Goal: Transaction & Acquisition: Purchase product/service

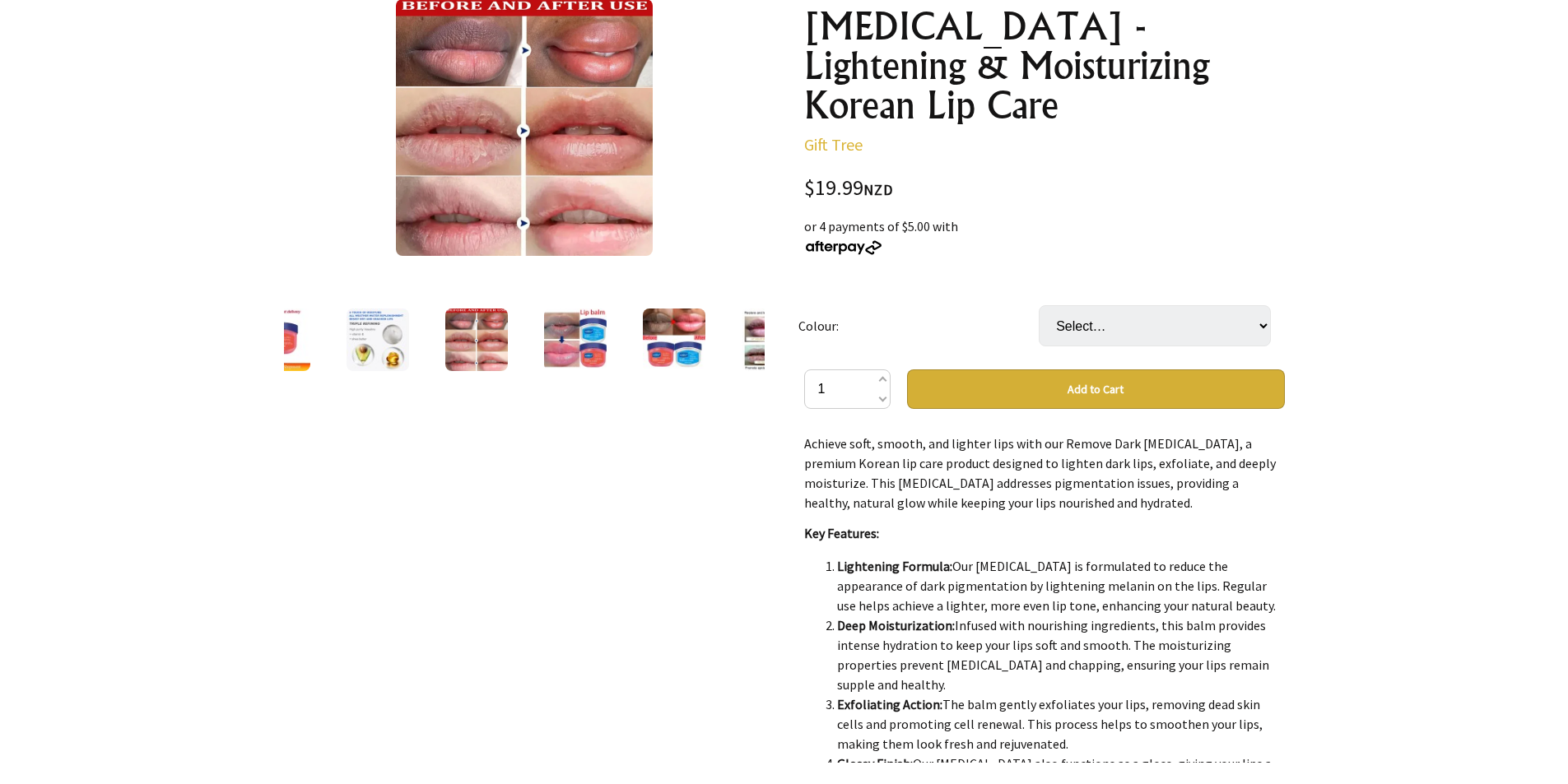
click at [568, 344] on img at bounding box center [575, 339] width 63 height 63
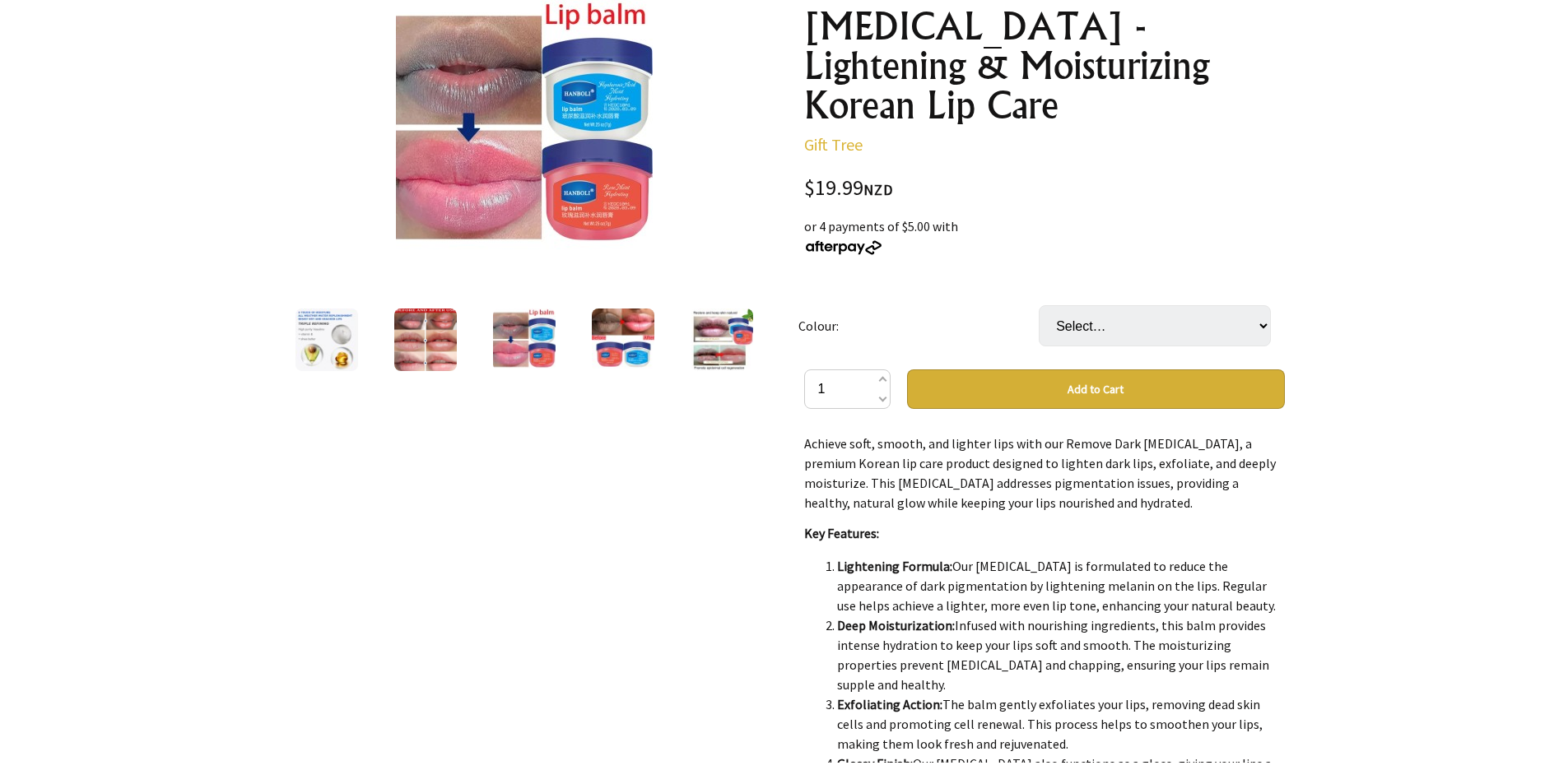
click at [613, 340] on img at bounding box center [622, 339] width 63 height 63
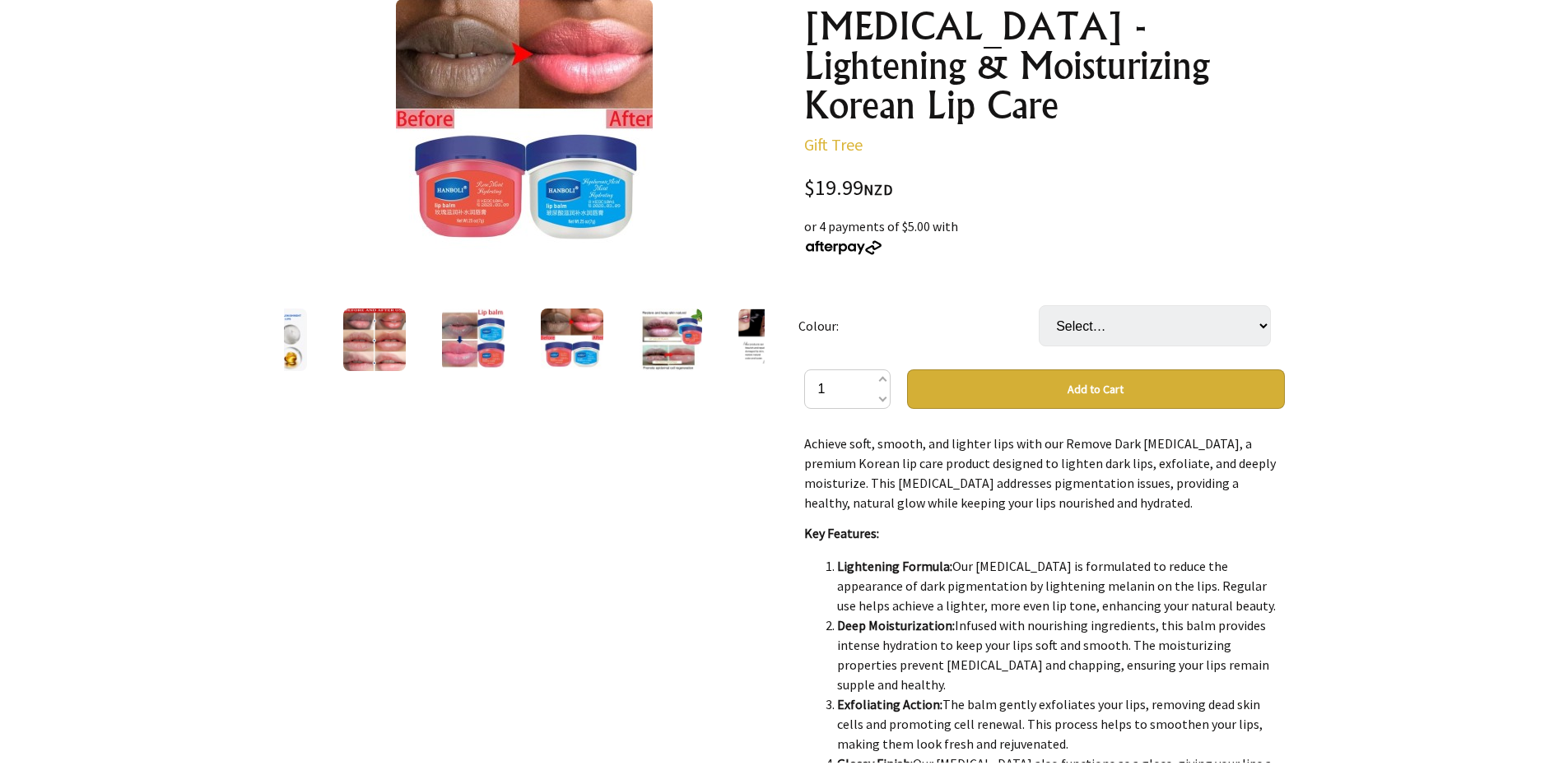
click at [669, 340] on img at bounding box center [670, 339] width 63 height 63
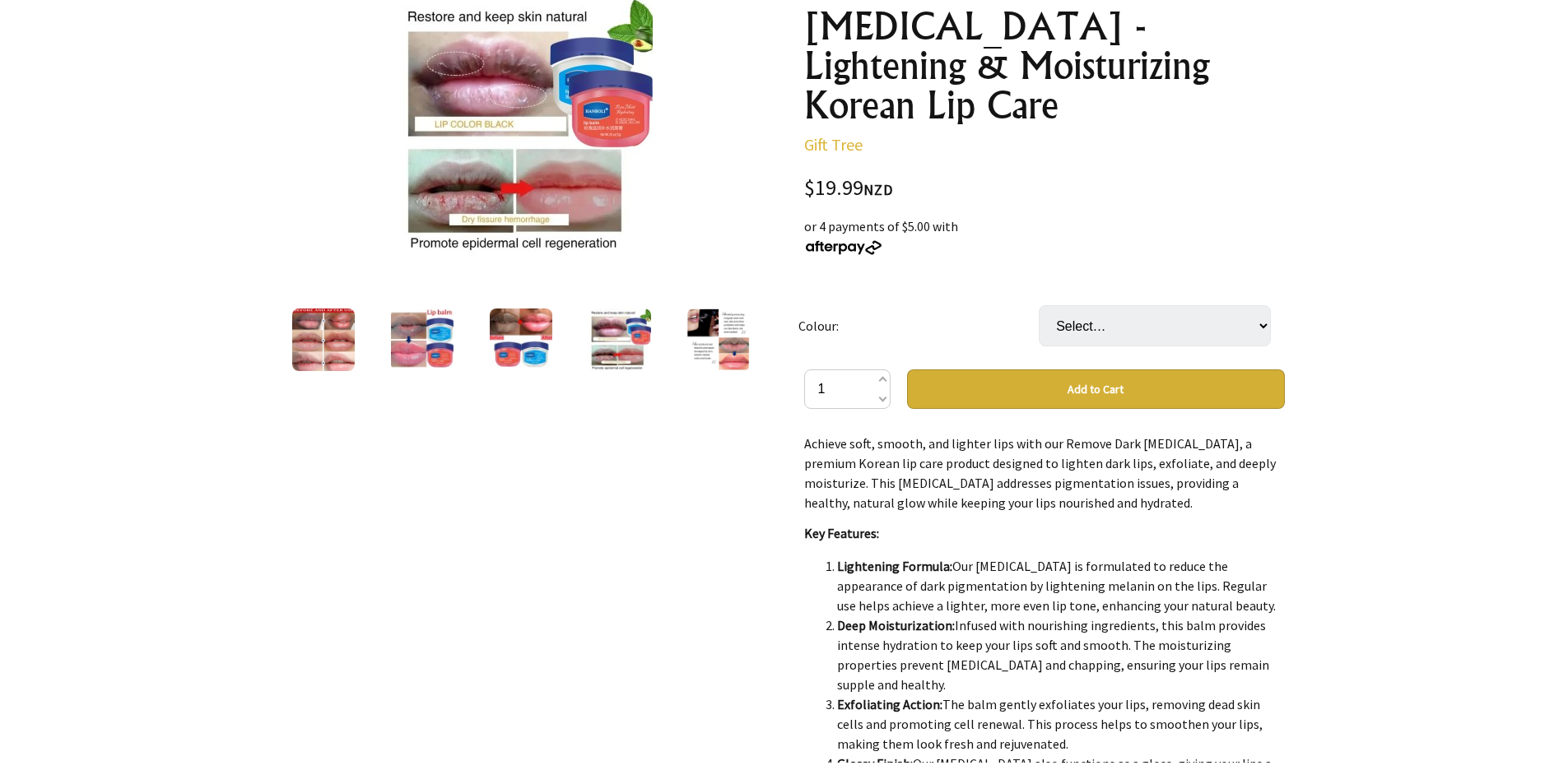
click at [702, 335] on img at bounding box center [718, 339] width 63 height 63
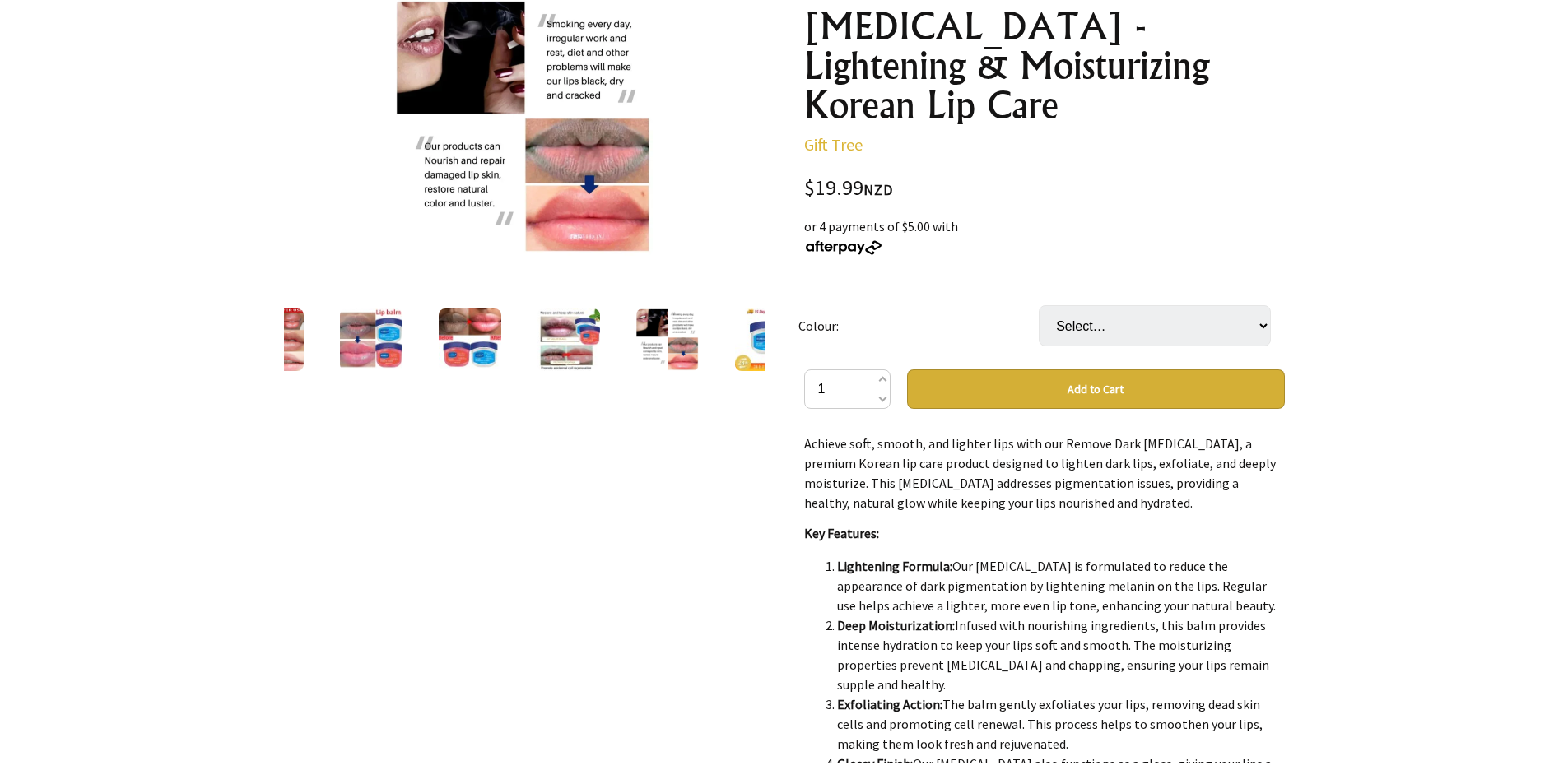
click at [742, 341] on img at bounding box center [766, 339] width 63 height 63
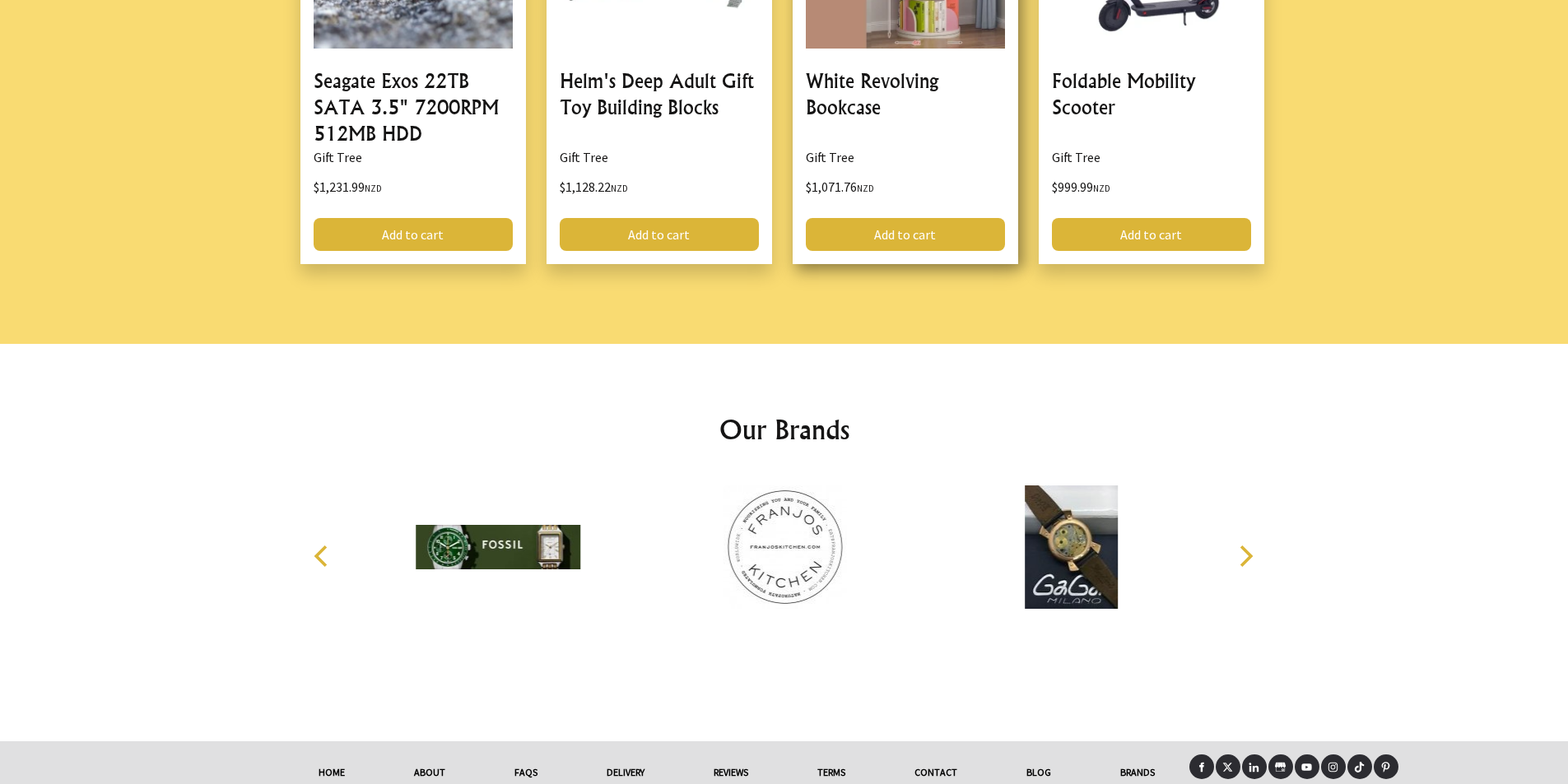
scroll to position [2229, 0]
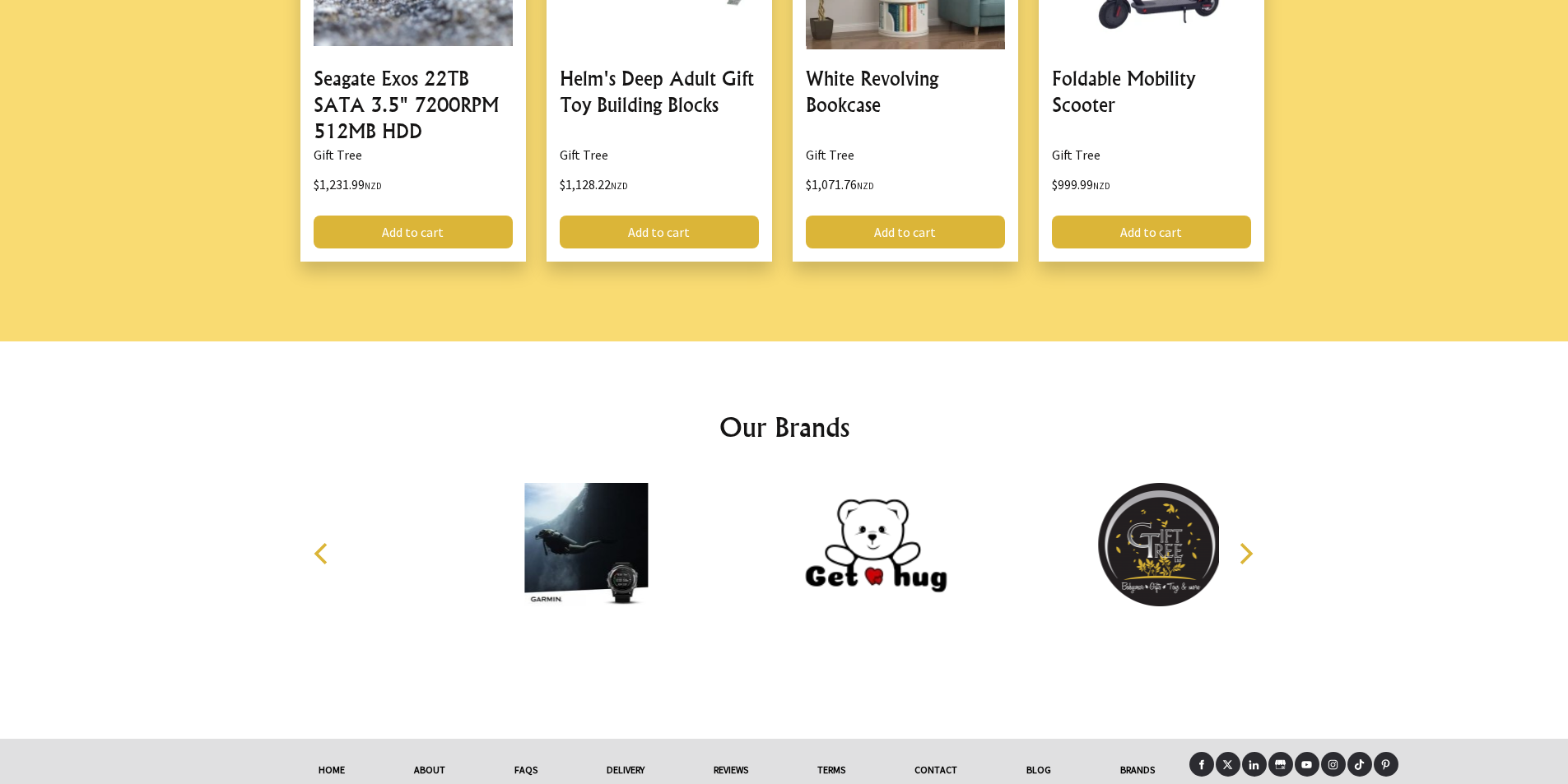
click at [940, 751] on link "Contact" at bounding box center [935, 769] width 112 height 36
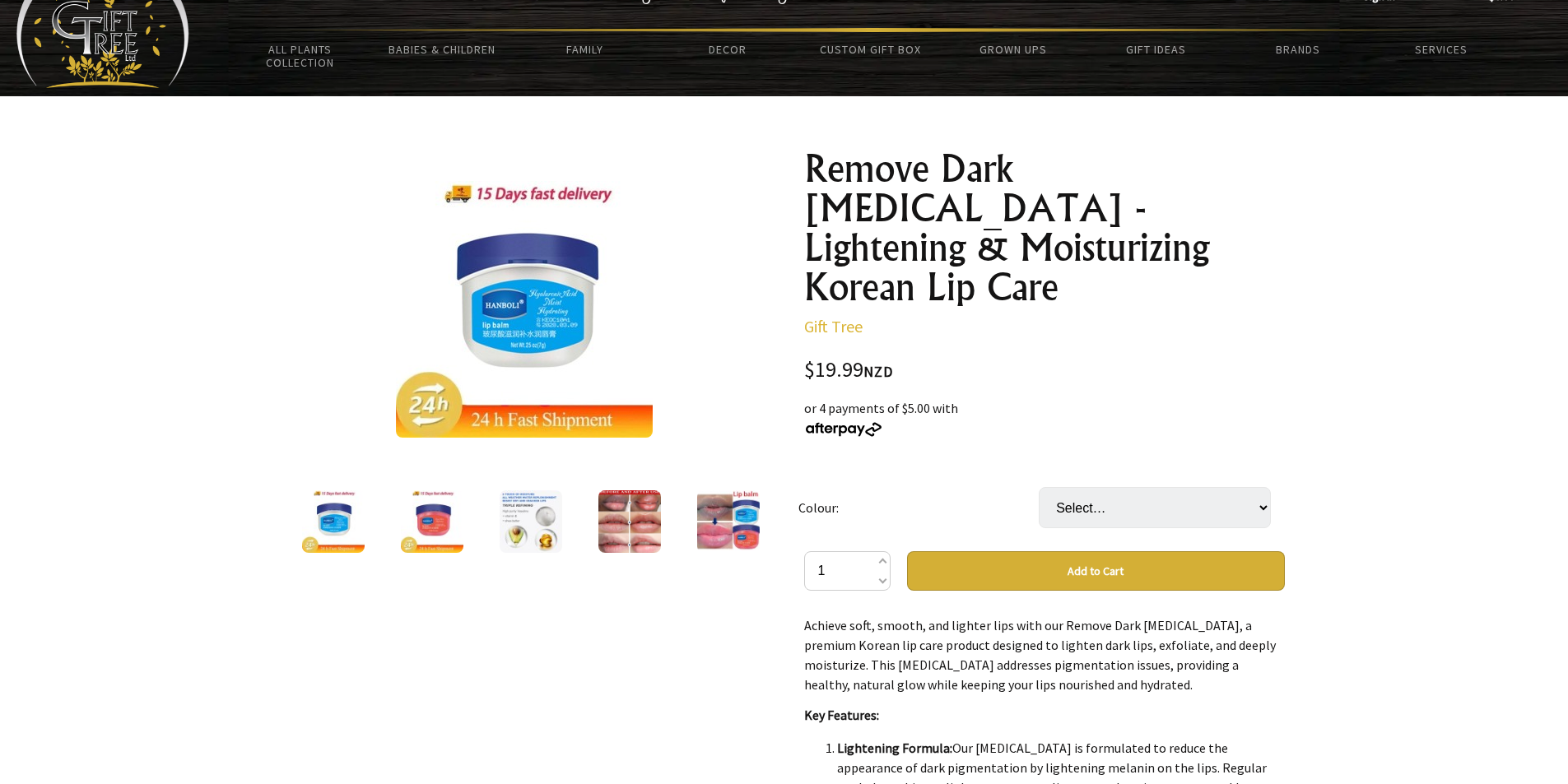
scroll to position [8, 0]
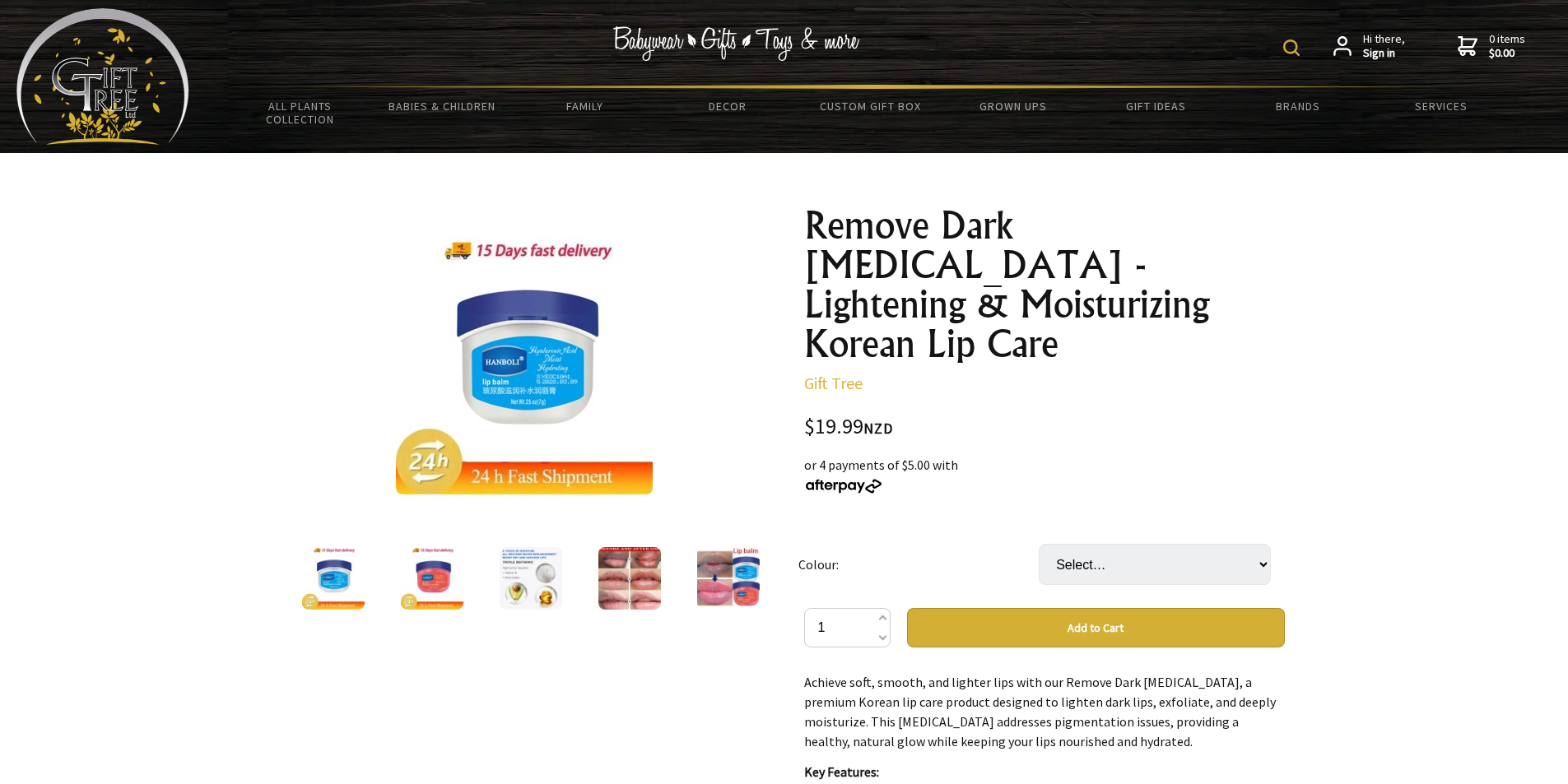
click at [540, 363] on img at bounding box center [524, 366] width 256 height 256
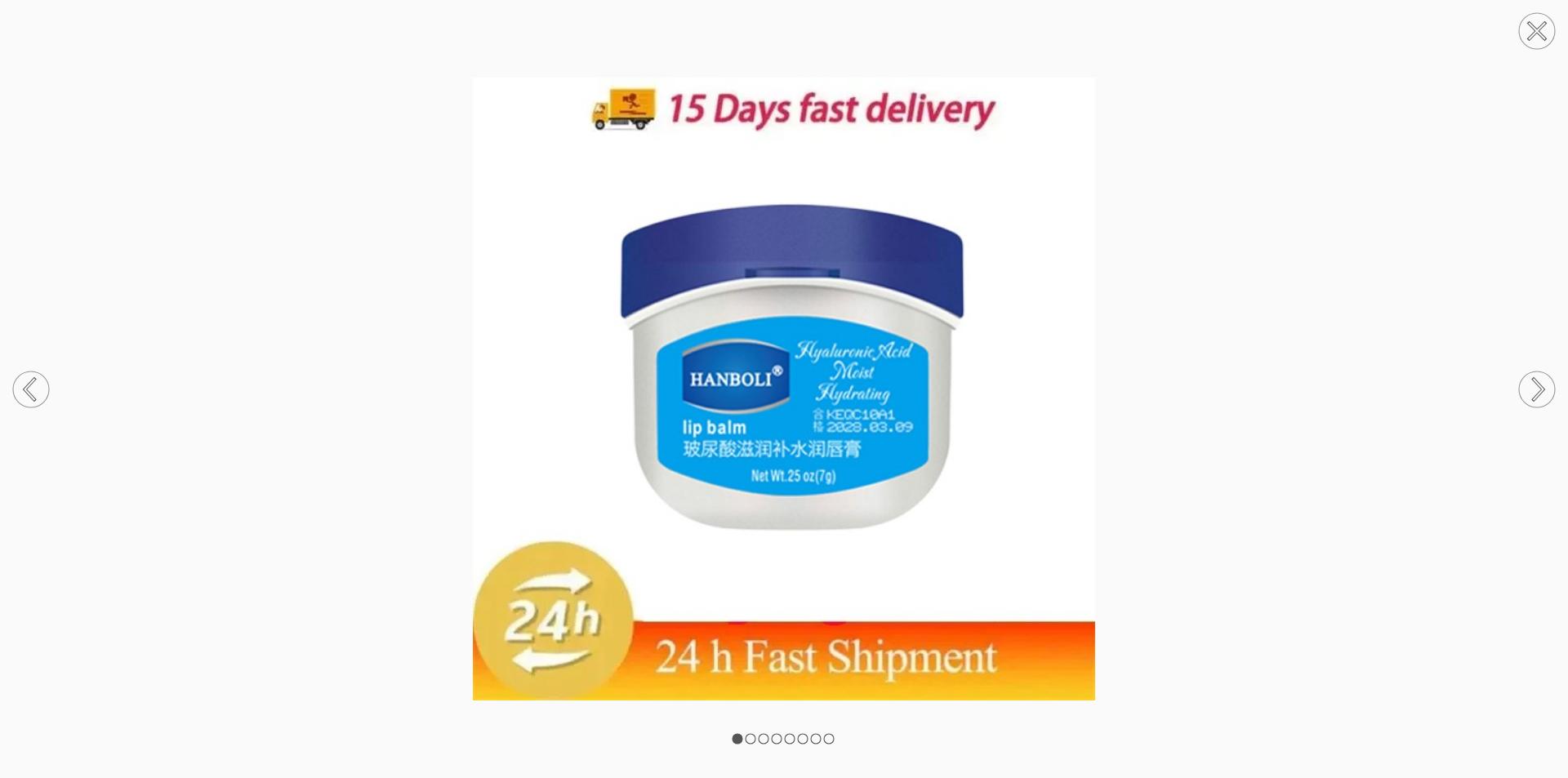
click at [1538, 385] on icon at bounding box center [1538, 389] width 10 height 21
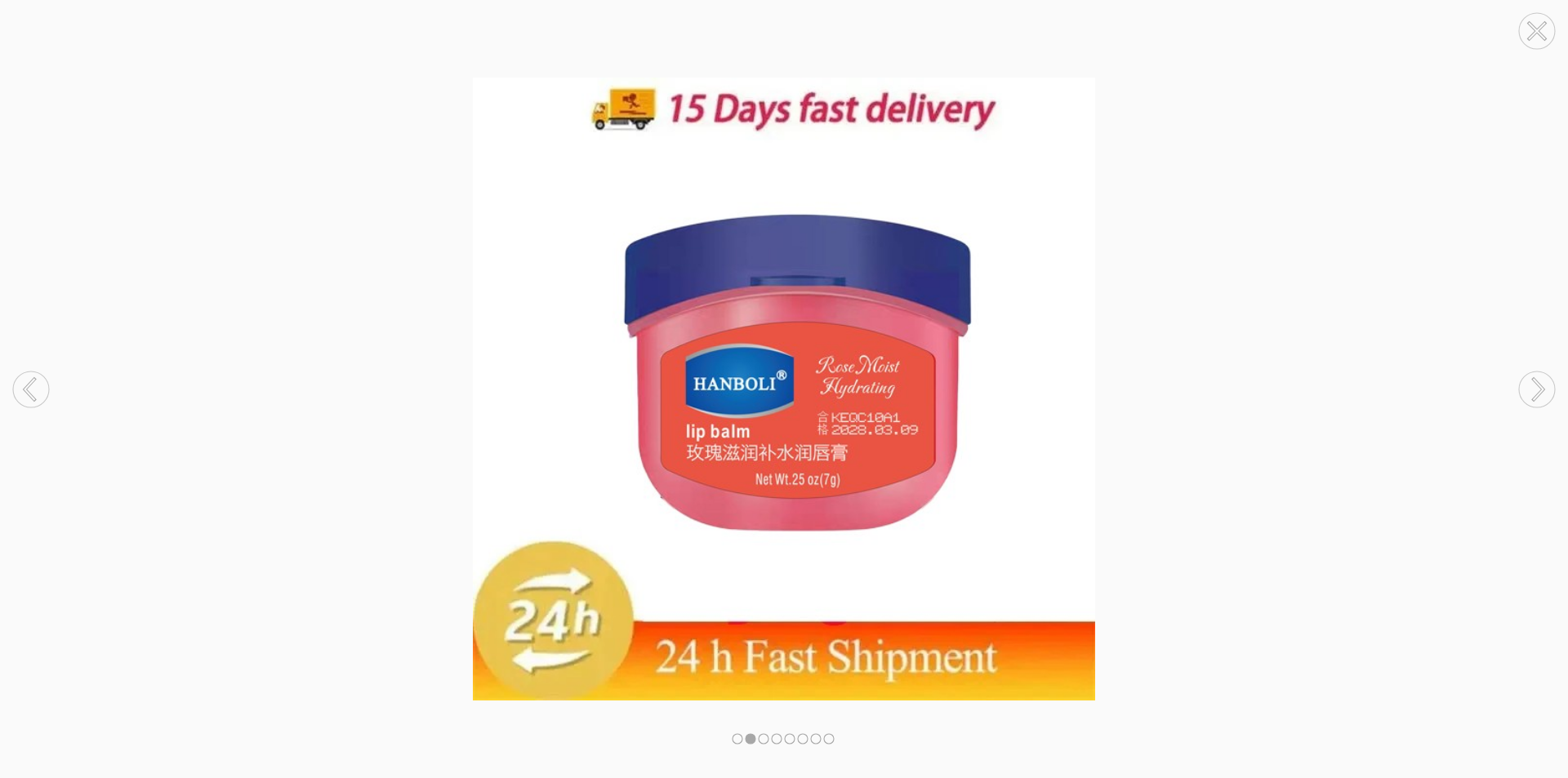
click at [1534, 385] on circle at bounding box center [1537, 389] width 36 height 36
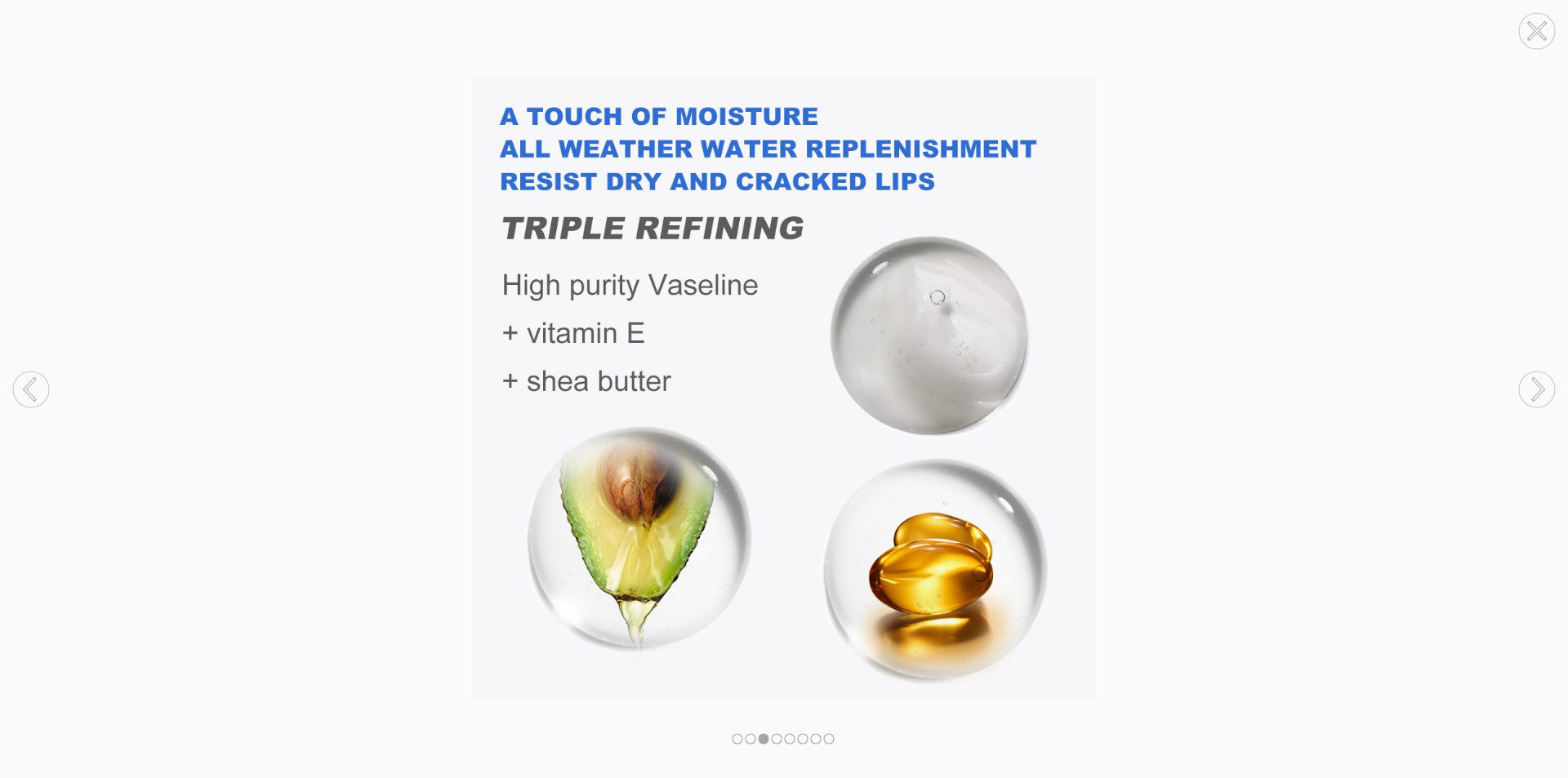
click at [1534, 385] on circle at bounding box center [1537, 389] width 36 height 36
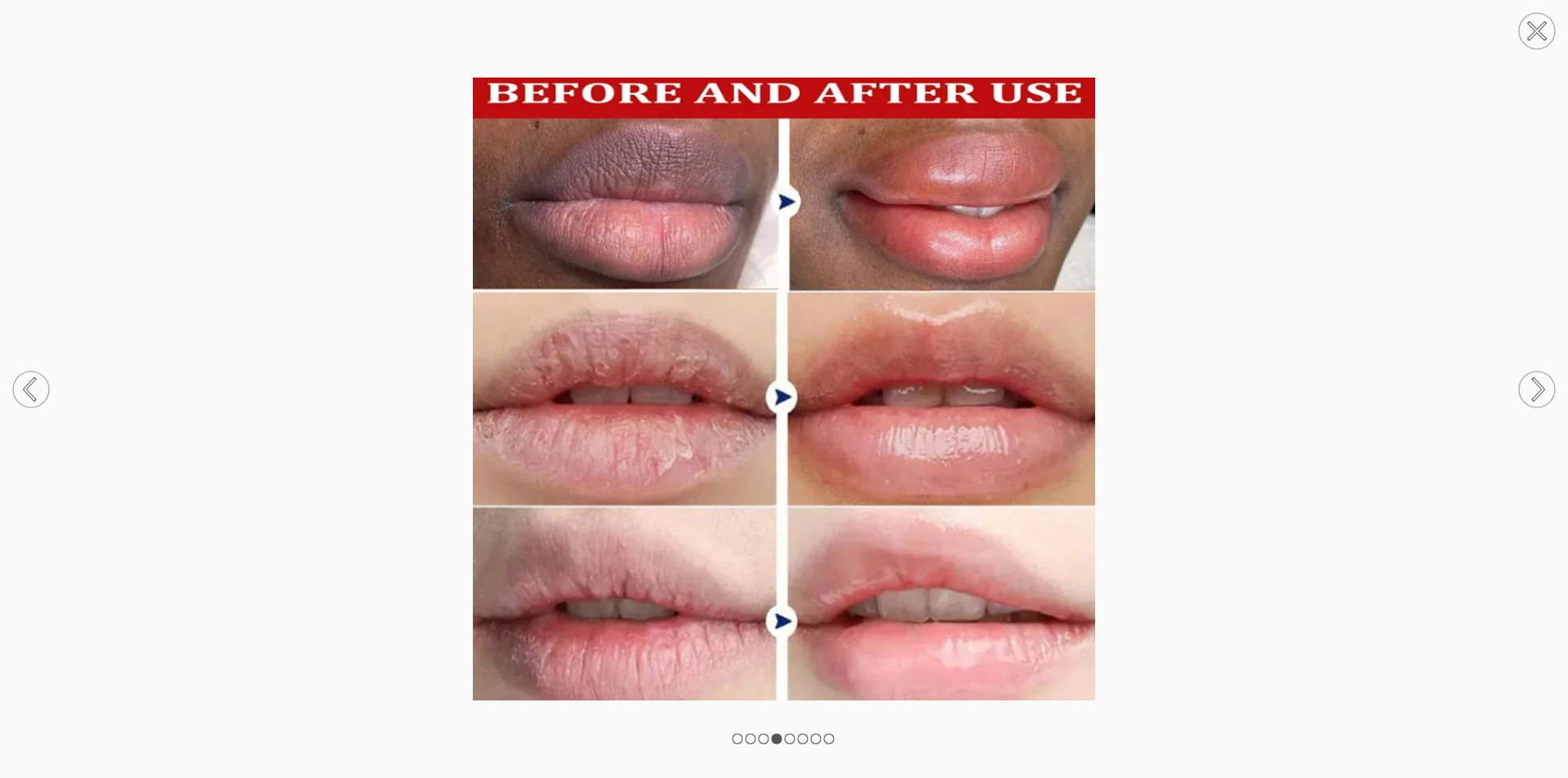
click at [1537, 383] on icon at bounding box center [1538, 389] width 10 height 21
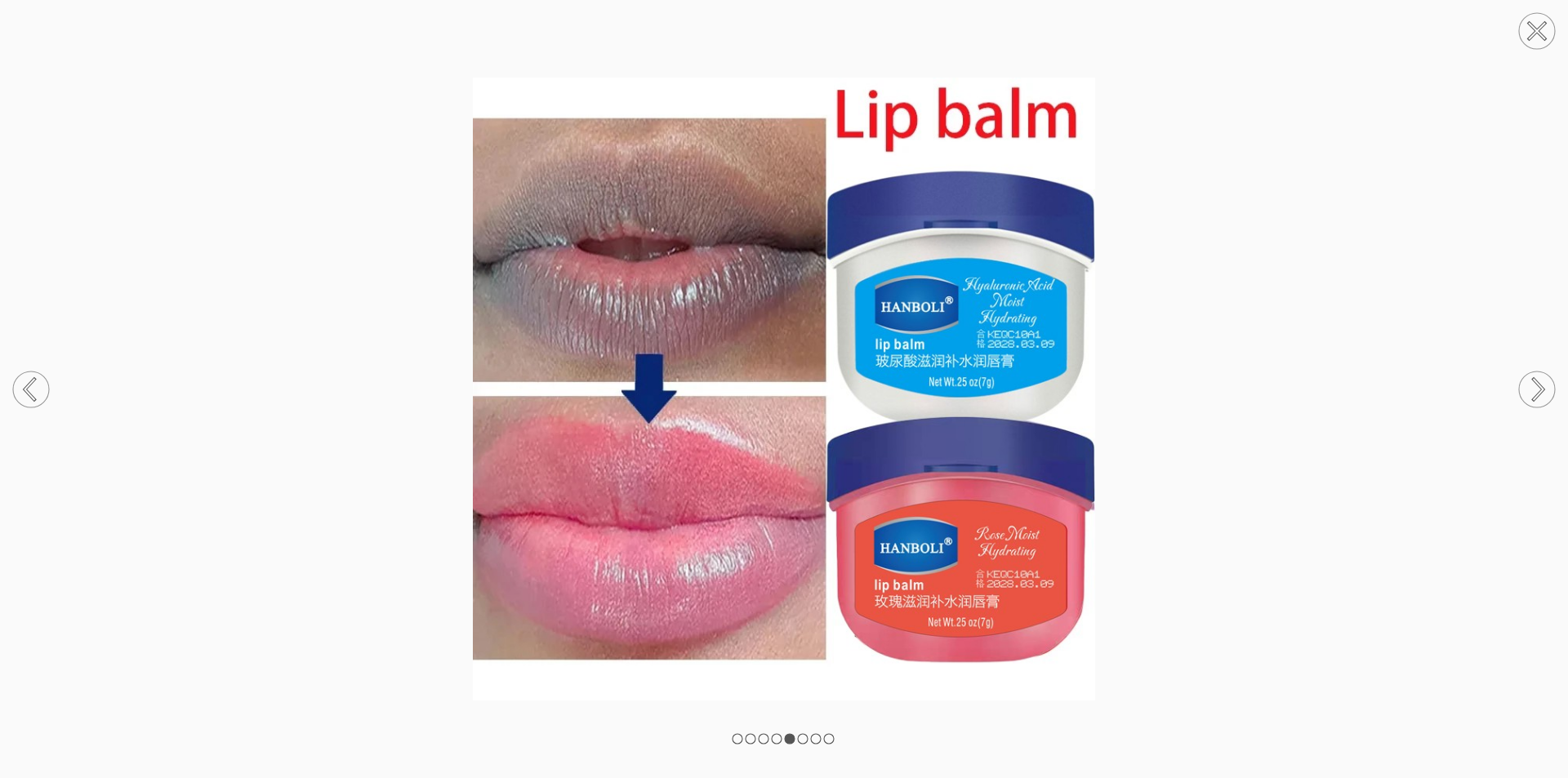
click at [1537, 388] on circle at bounding box center [1537, 389] width 36 height 36
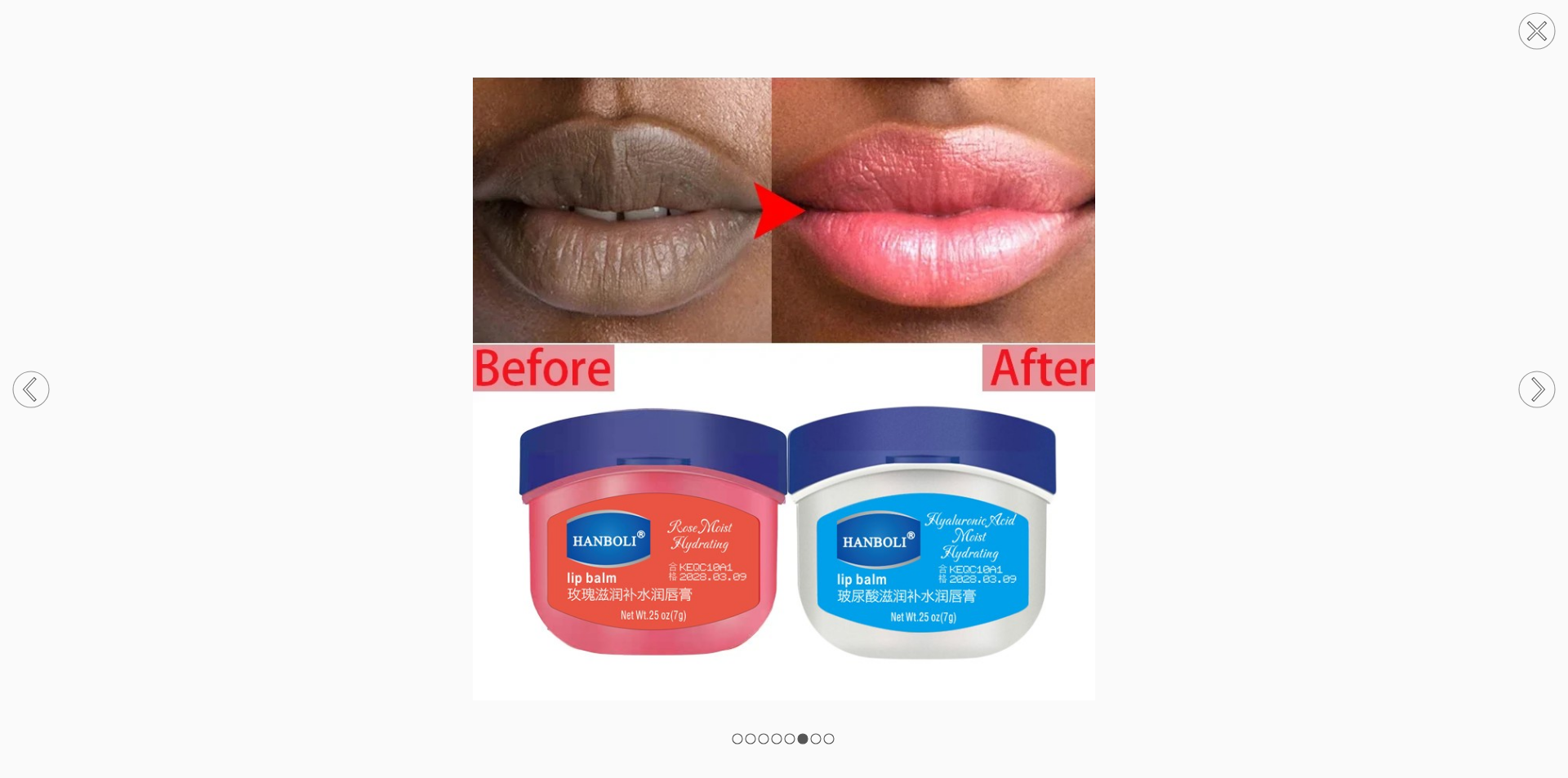
click at [1537, 391] on circle at bounding box center [1537, 389] width 36 height 36
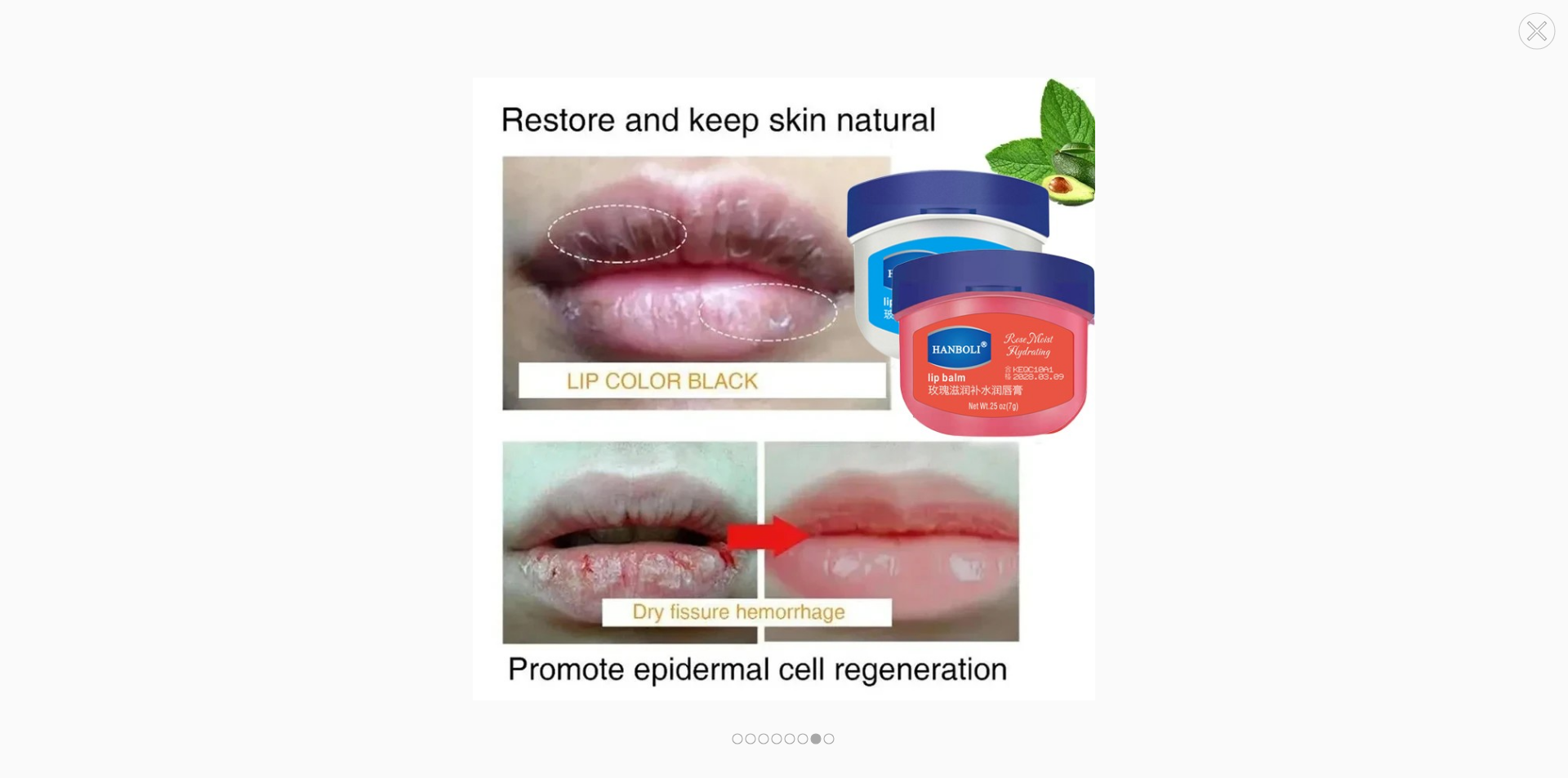
click at [1537, 391] on circle at bounding box center [1537, 389] width 36 height 36
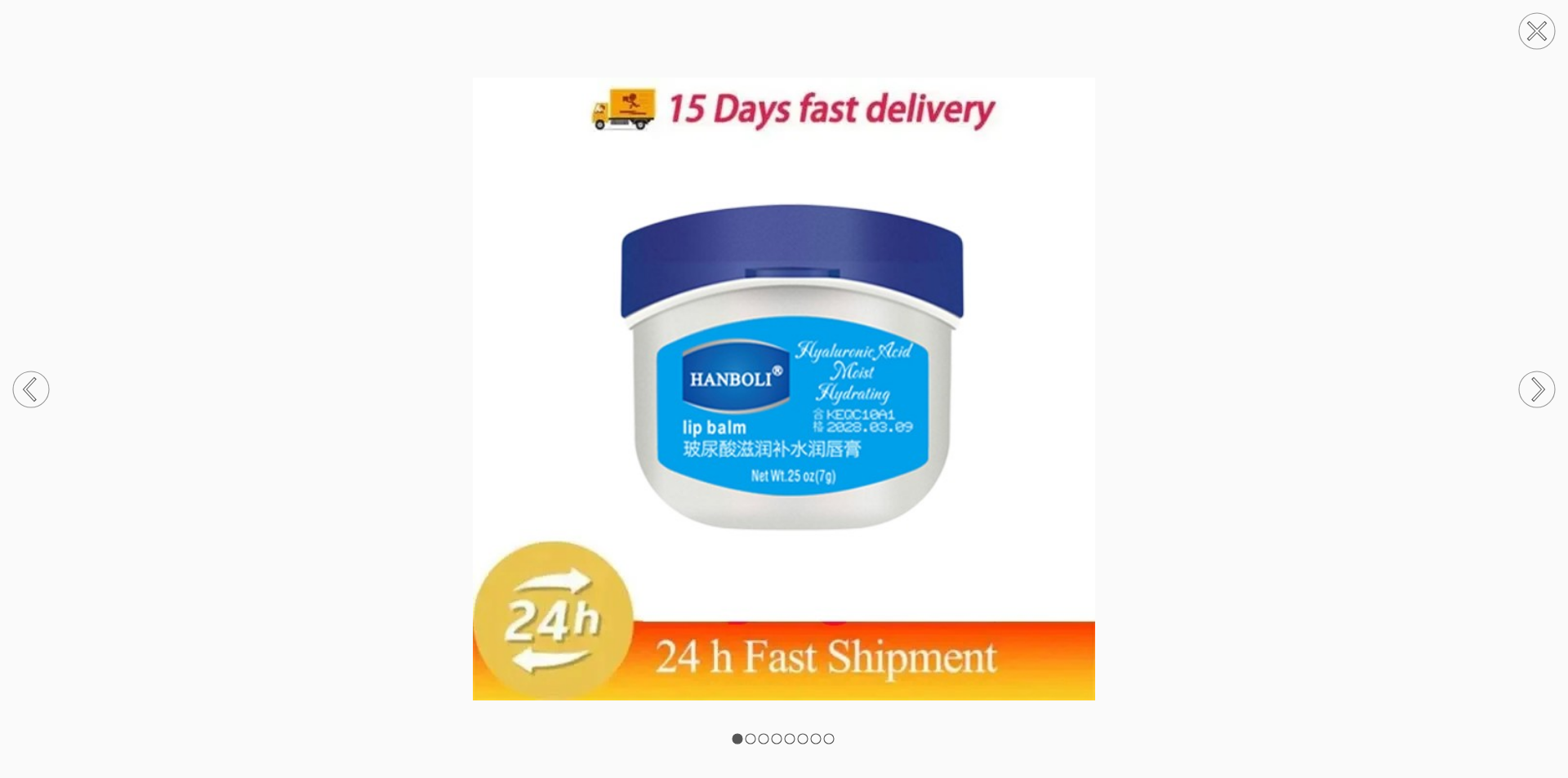
click at [1540, 380] on circle at bounding box center [1537, 389] width 36 height 36
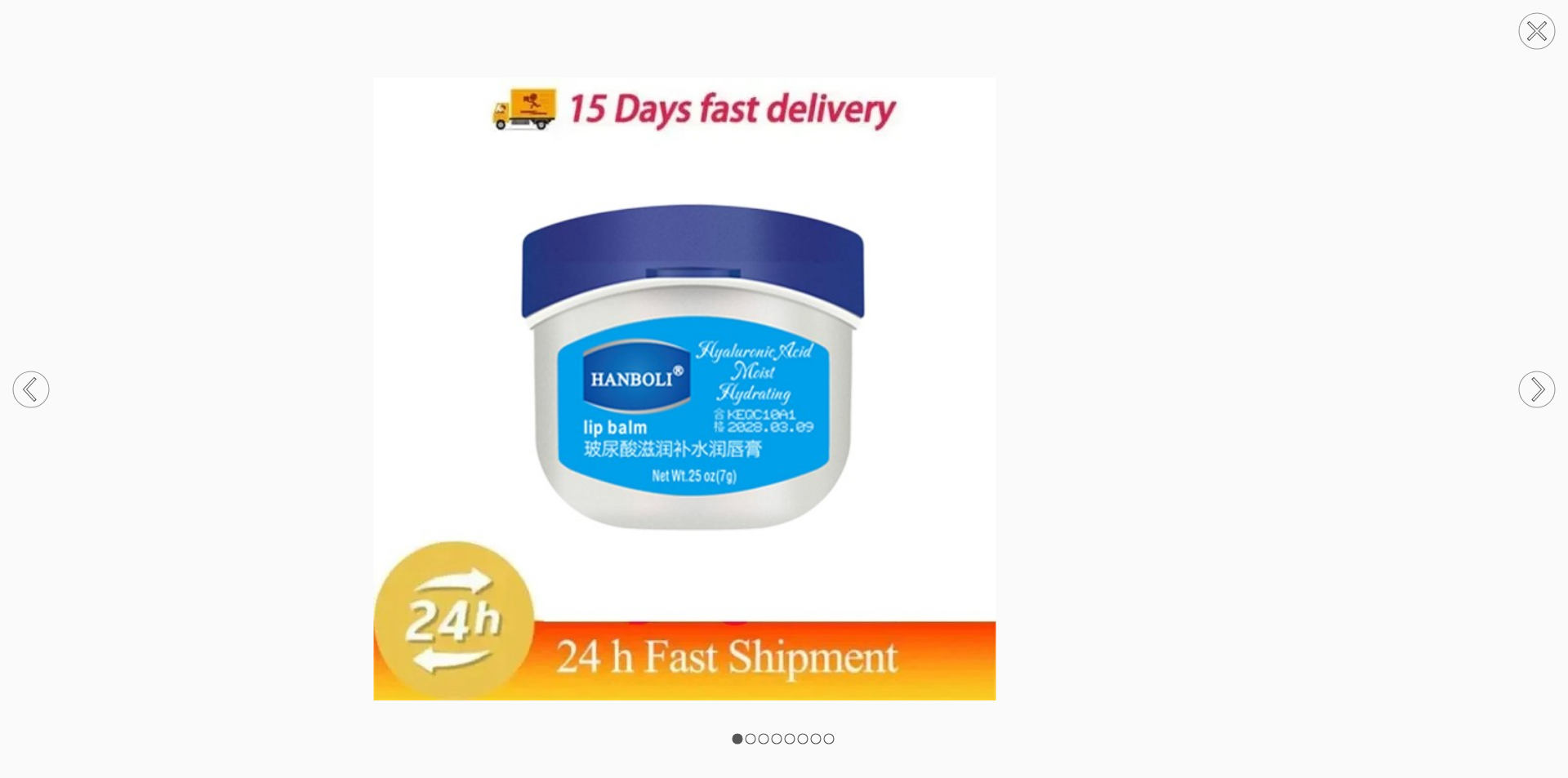
click at [1540, 380] on circle at bounding box center [1537, 389] width 36 height 36
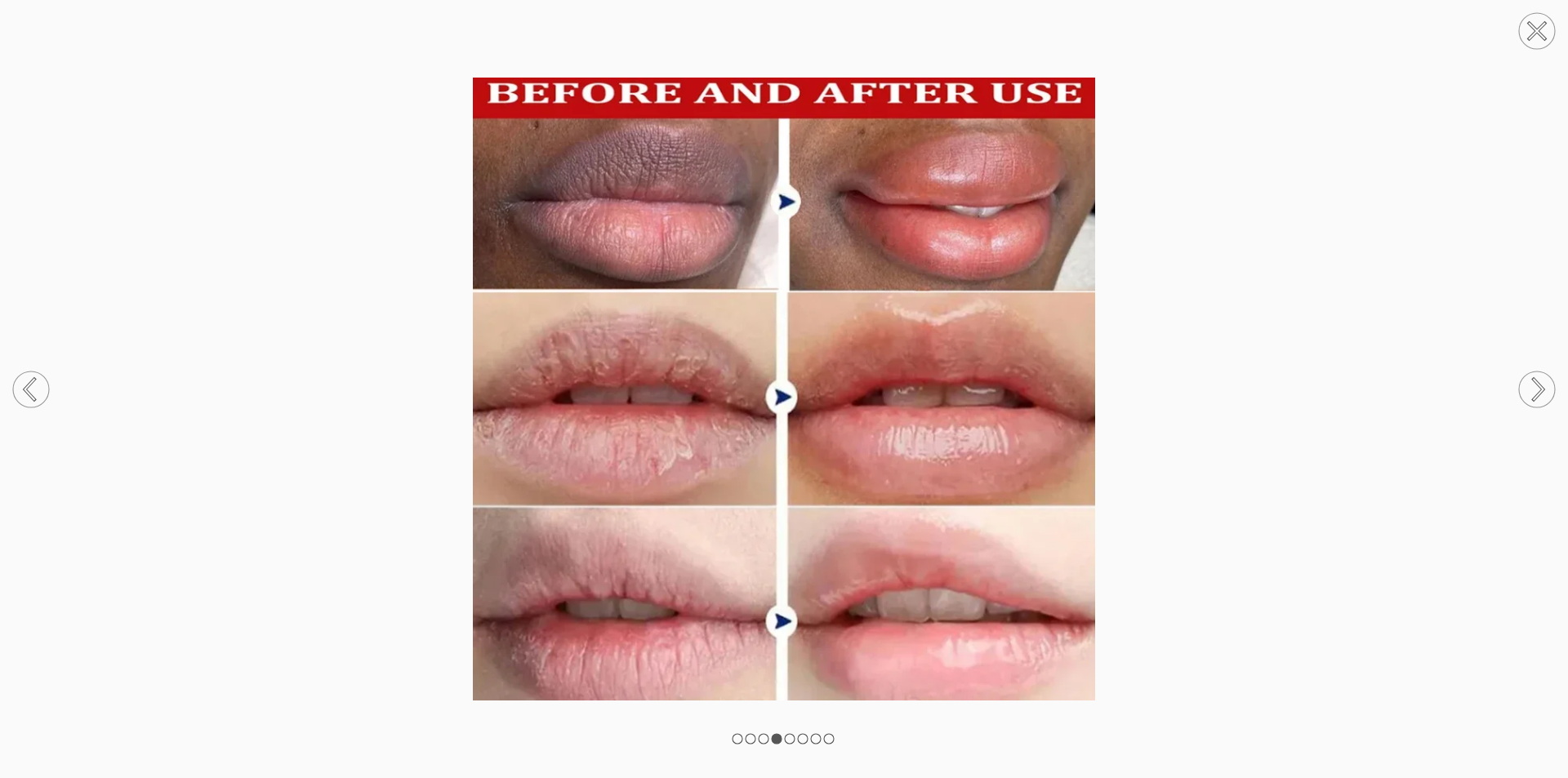
click at [1526, 28] on circle at bounding box center [1537, 31] width 36 height 36
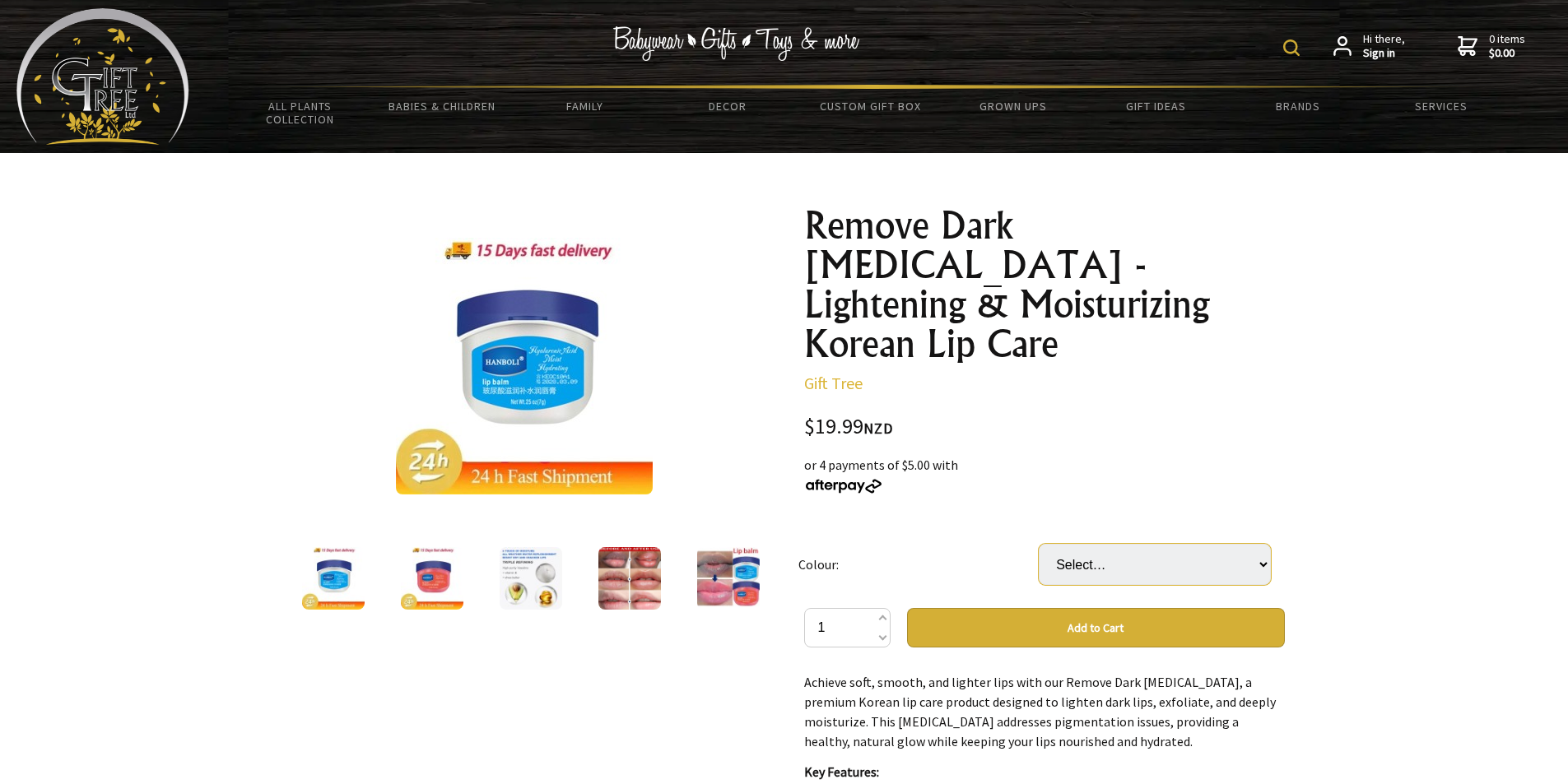
click at [1263, 544] on select "Select… Strawberry flavor Original flavor" at bounding box center [1154, 564] width 232 height 41
click at [1319, 410] on div at bounding box center [784, 776] width 1568 height 1246
click at [1320, 410] on div at bounding box center [784, 776] width 1568 height 1246
